Goal: Information Seeking & Learning: Learn about a topic

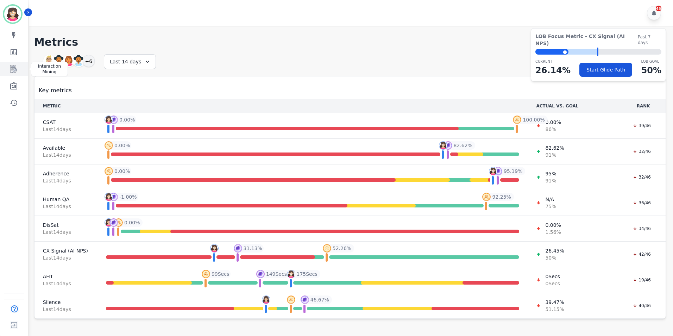
click at [13, 69] on icon "Sidebar" at bounding box center [13, 69] width 7 height 8
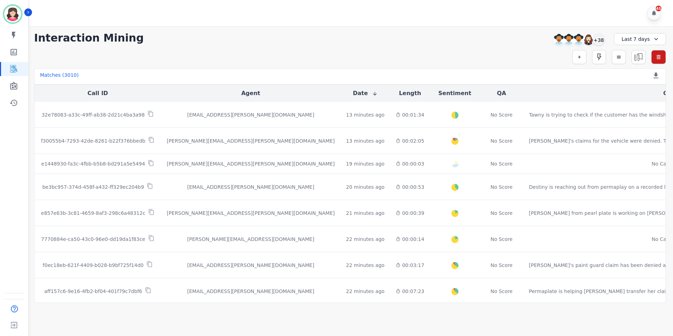
click at [653, 37] on icon at bounding box center [656, 39] width 7 height 7
click at [636, 57] on li "Custom" at bounding box center [644, 55] width 35 height 7
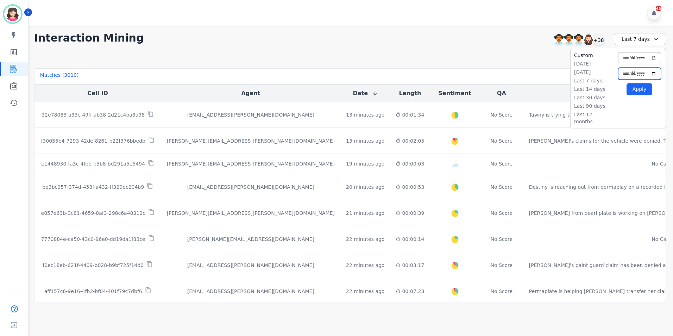
click at [653, 74] on input "**********" at bounding box center [639, 74] width 43 height 12
type input "**********"
click at [654, 58] on input "**********" at bounding box center [639, 58] width 43 height 12
type input "**********"
click at [640, 90] on button "Apply" at bounding box center [640, 89] width 26 height 12
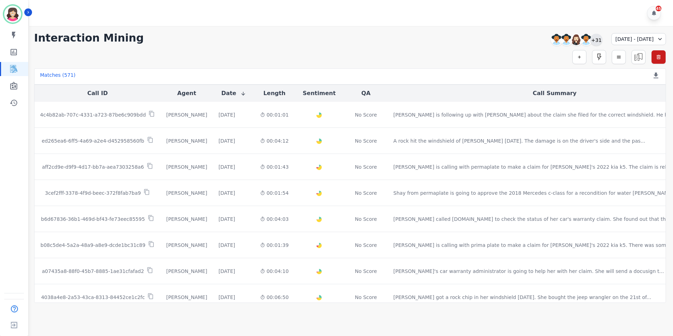
click at [591, 38] on div "+31" at bounding box center [597, 40] width 12 height 12
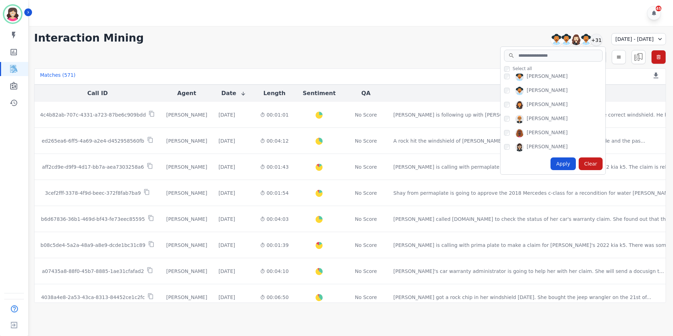
scroll to position [413, 0]
click at [551, 161] on div "Apply" at bounding box center [563, 163] width 25 height 13
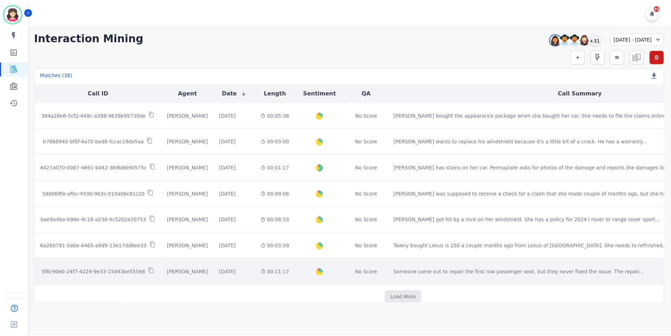
scroll to position [350, 0]
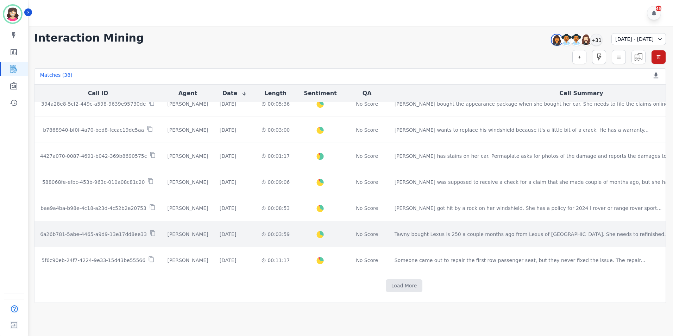
click at [120, 233] on p "6a26b781-5abe-4465-a9d9-13e17dd8ee33" at bounding box center [93, 234] width 107 height 7
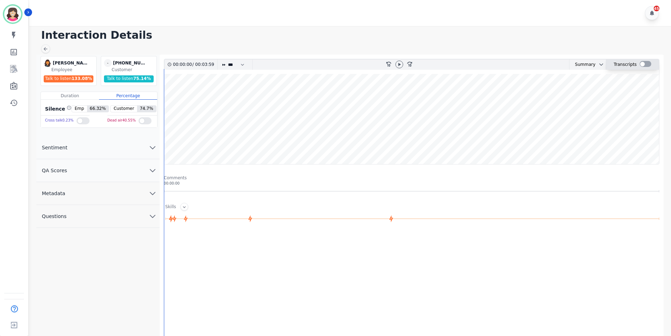
click at [645, 64] on div at bounding box center [645, 64] width 12 height 6
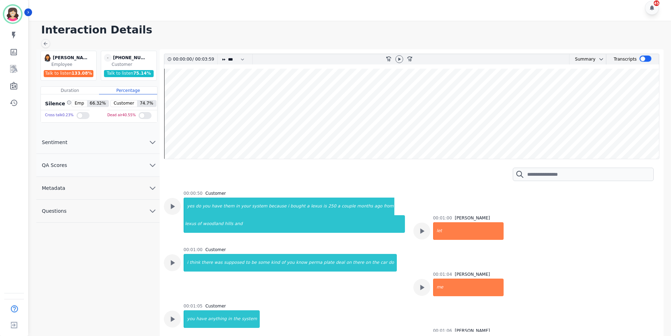
scroll to position [563, 0]
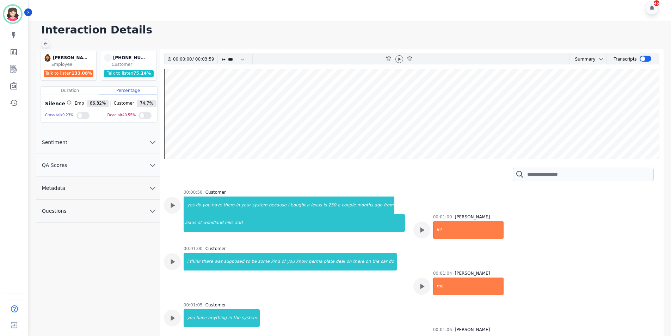
click at [46, 43] on icon at bounding box center [46, 44] width 6 height 6
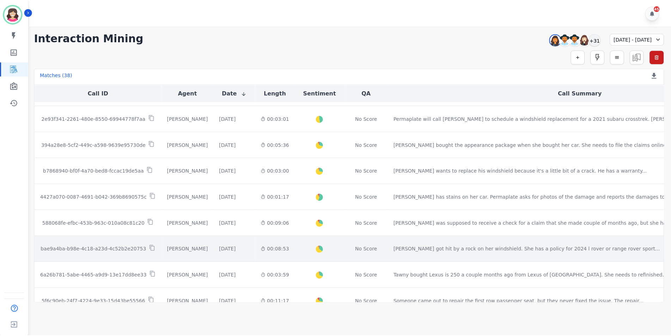
scroll to position [350, 0]
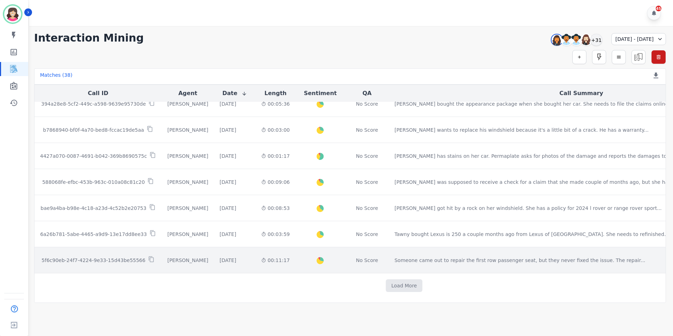
click at [121, 259] on p "5f6c90eb-24f7-4224-9e33-15d43be55566" at bounding box center [94, 260] width 104 height 7
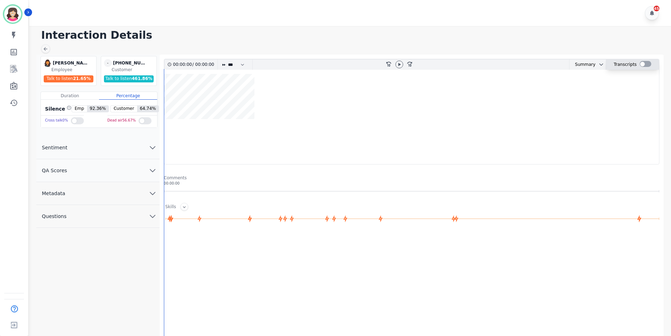
click at [645, 63] on div at bounding box center [645, 64] width 12 height 6
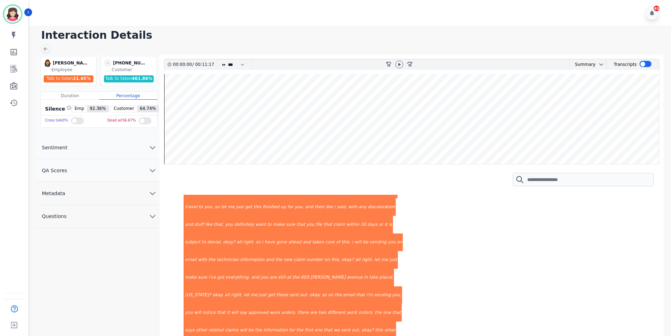
scroll to position [704, 0]
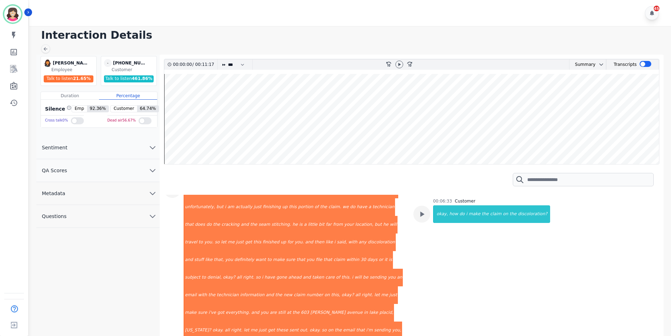
click at [445, 238] on div "00:06:33 Customer okay, how do i make the claim on the discoloration?" at bounding box center [491, 319] width 117 height 242
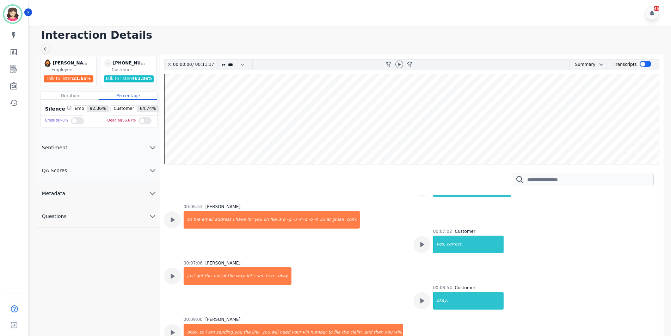
scroll to position [1127, 0]
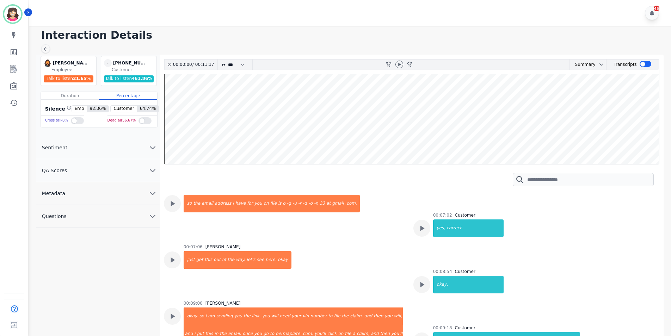
drag, startPoint x: 432, startPoint y: 277, endPoint x: 435, endPoint y: 272, distance: 6.0
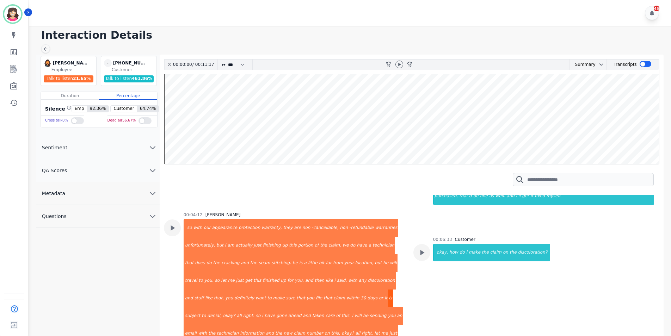
scroll to position [666, 0]
